Goal: Transaction & Acquisition: Purchase product/service

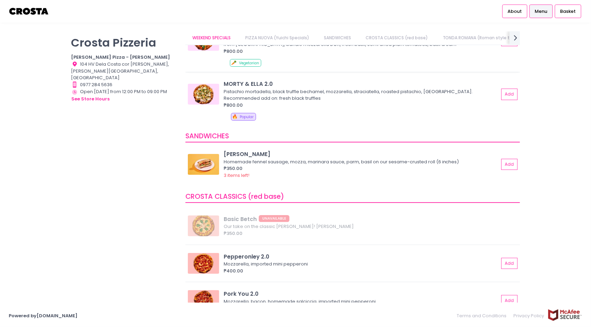
scroll to position [174, 0]
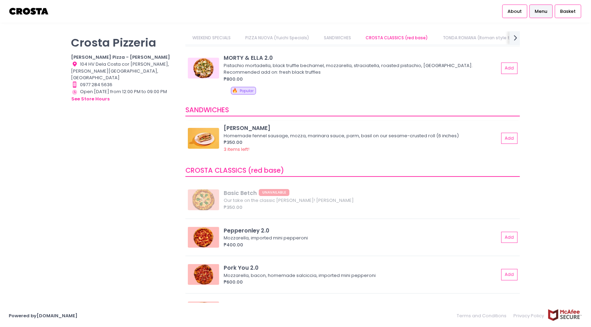
click at [213, 133] on img at bounding box center [203, 138] width 31 height 21
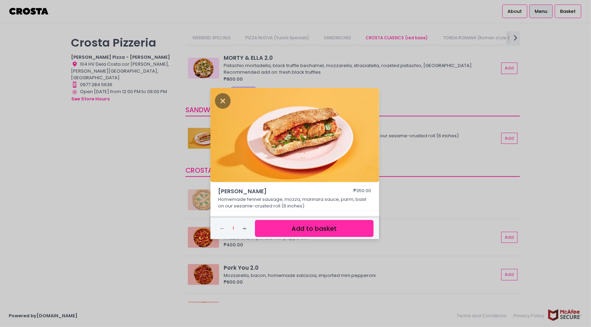
click at [134, 202] on div "HOAGIE ROLL ₱350.00 Homemade fennel sausage, mozza, marinara sauce, parm, basil…" at bounding box center [295, 163] width 591 height 327
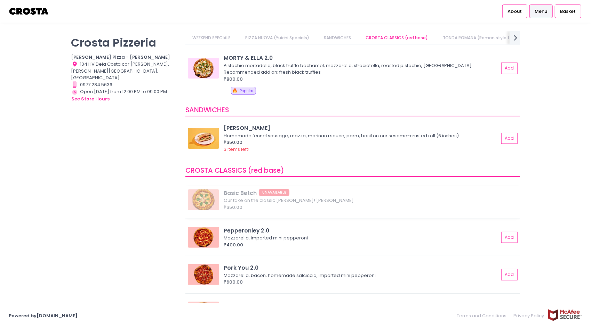
click at [204, 199] on div "Basic Betch UNAVAILABLE Our take on the classic [PERSON_NAME]! Mozzarella, basi…" at bounding box center [352, 202] width 334 height 33
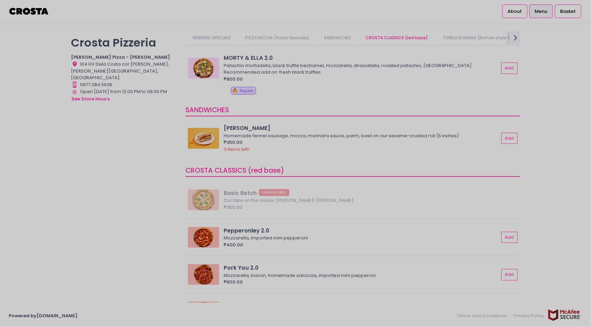
click at [152, 186] on div at bounding box center [295, 163] width 591 height 327
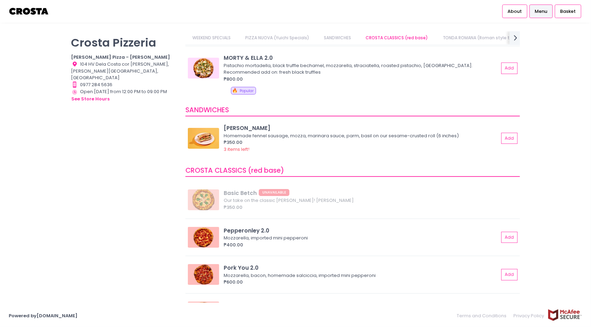
scroll to position [0, 0]
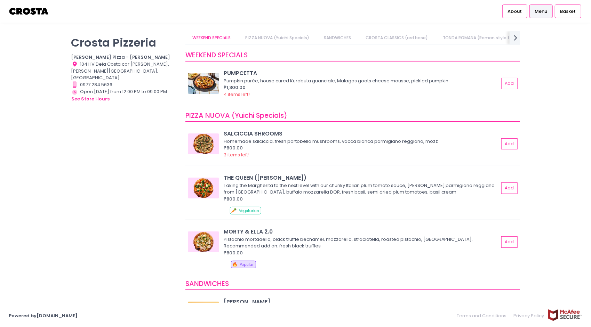
click at [298, 37] on link "PIZZA NUOVA (Yuichi Specials)" at bounding box center [277, 37] width 78 height 13
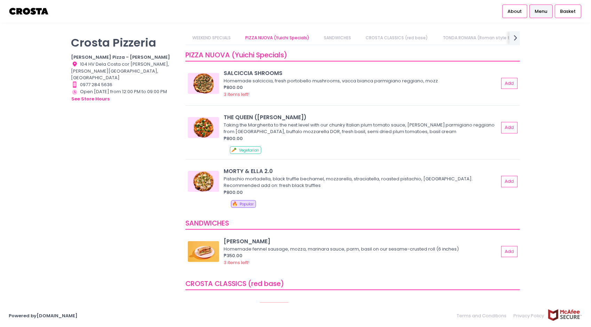
click at [339, 34] on link "SANDWICHES" at bounding box center [337, 37] width 41 height 13
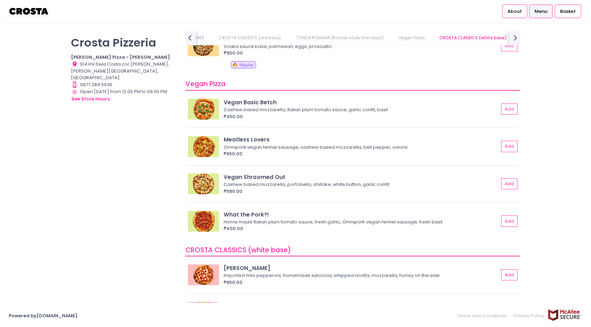
scroll to position [507, 0]
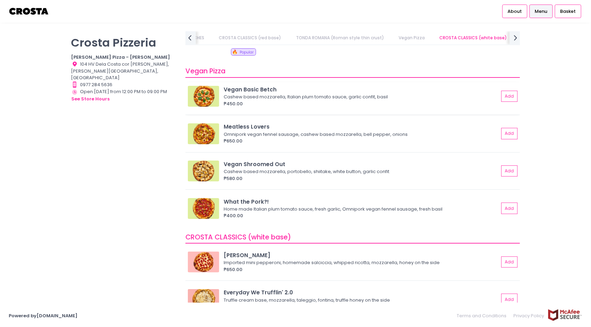
click at [201, 94] on img at bounding box center [203, 96] width 31 height 21
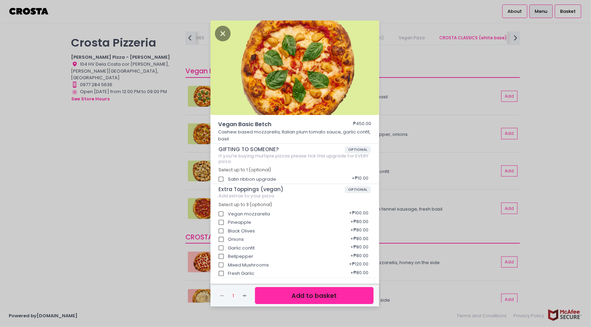
click at [413, 125] on div "Vegan Basic Betch ₱450.00 Cashew based mozzarella, Italian plum tomato sauce, g…" at bounding box center [295, 163] width 591 height 327
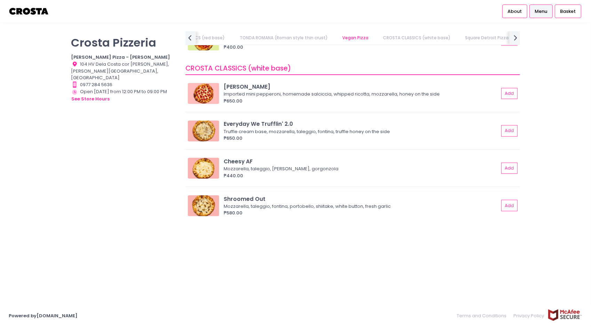
scroll to position [680, 0]
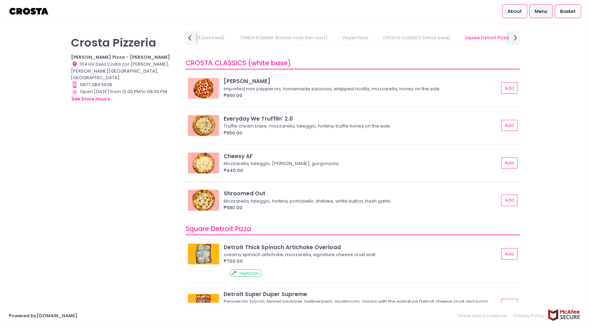
click at [204, 156] on img at bounding box center [203, 163] width 31 height 21
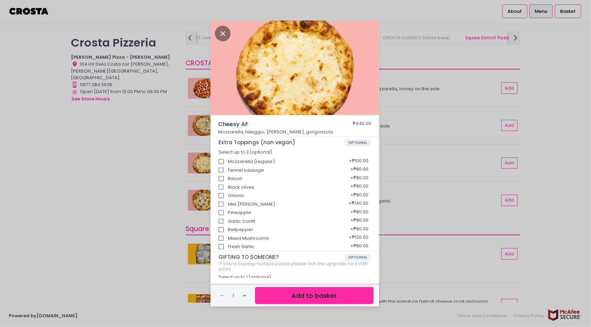
click at [148, 130] on div "Cheesy AF ₱440.00 Mozzarella, taleggio, [PERSON_NAME], gorgonzola Extra Topping…" at bounding box center [295, 163] width 591 height 327
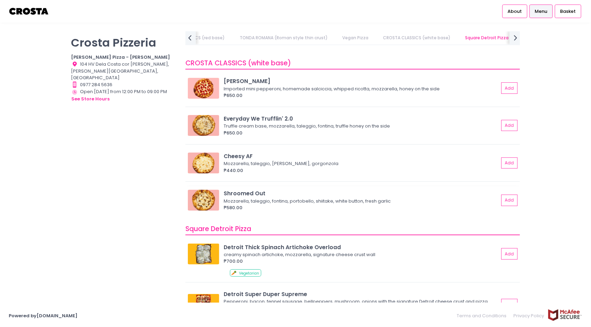
click at [207, 197] on img at bounding box center [203, 200] width 31 height 21
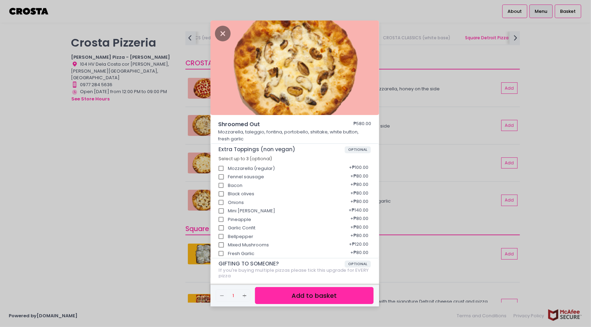
click at [163, 215] on div "Shroomed Out ₱580.00 Mozzarella, taleggio, fontina, portobello, shiitake, white…" at bounding box center [295, 163] width 591 height 327
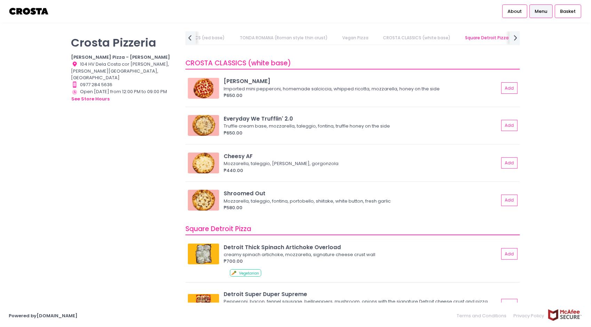
click at [204, 246] on img at bounding box center [203, 254] width 31 height 21
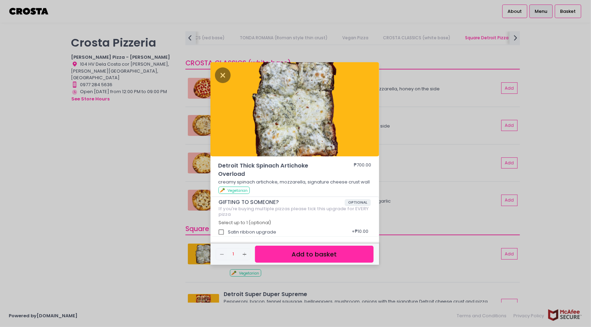
click at [140, 201] on div "Detroit Thick Spinach Artichoke Overload ₱700.00 creamy spinach artichoke, mozz…" at bounding box center [295, 163] width 591 height 327
